Goal: Check status: Check status

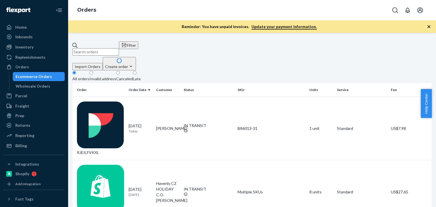
click at [119, 48] on input "text" at bounding box center [95, 51] width 47 height 7
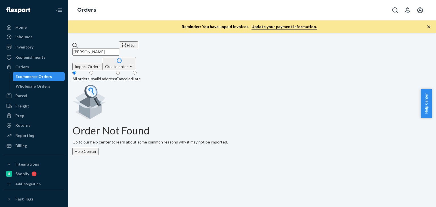
click at [119, 48] on input "[PERSON_NAME]" at bounding box center [95, 51] width 47 height 7
click at [43, 63] on div "Orders" at bounding box center [34, 67] width 60 height 8
click at [36, 64] on div "Orders" at bounding box center [34, 67] width 60 height 8
click at [107, 48] on input "[PERSON_NAME]" at bounding box center [95, 51] width 47 height 7
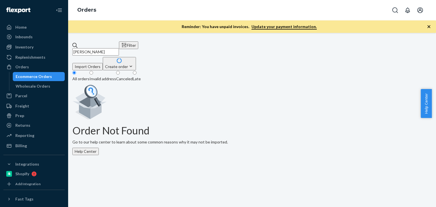
click at [107, 48] on input "[PERSON_NAME]" at bounding box center [95, 51] width 47 height 7
paste input "[PERSON_NAME]"
type input "[PERSON_NAME]"
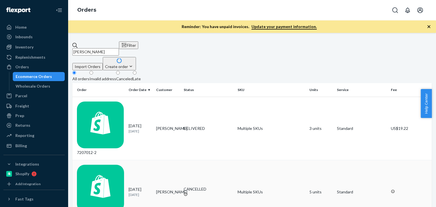
click at [152, 187] on div "[DATE] [DATE]" at bounding box center [140, 192] width 23 height 11
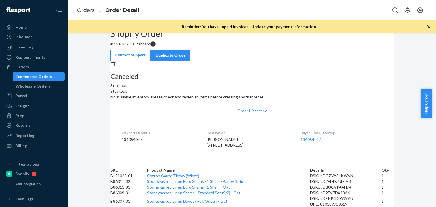
scroll to position [109, 0]
click at [38, 65] on div "Orders" at bounding box center [34, 67] width 60 height 8
